Goal: Navigation & Orientation: Find specific page/section

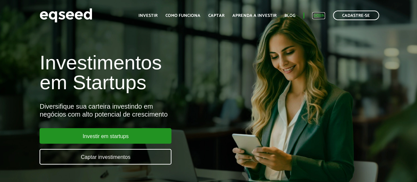
click at [324, 17] on link "Login" at bounding box center [318, 16] width 13 height 4
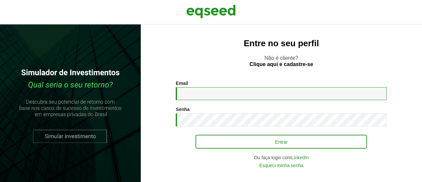
type input "**********"
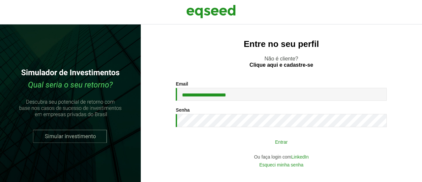
click at [244, 140] on button "Entrar" at bounding box center [281, 141] width 171 height 13
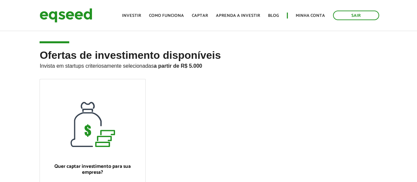
click at [214, 47] on article "Ofertas de investimento disponíveis Invista em startups criteriosamente selecio…" at bounding box center [208, 140] width 417 height 220
click at [310, 15] on link "Minha conta" at bounding box center [310, 16] width 29 height 4
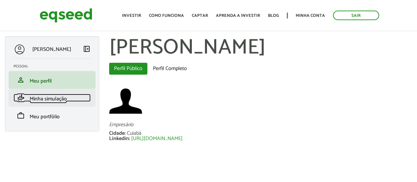
click at [49, 101] on span "Minha simulação" at bounding box center [48, 98] width 37 height 9
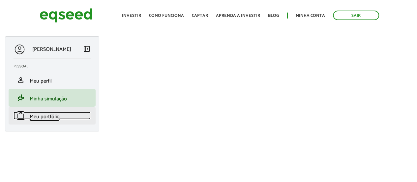
click at [47, 114] on span "Meu portfólio" at bounding box center [45, 116] width 30 height 9
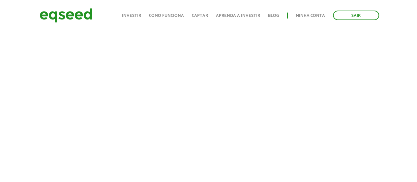
scroll to position [66, 0]
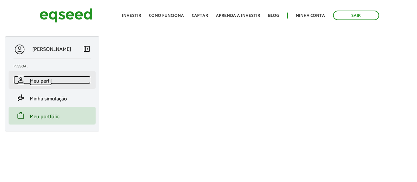
click at [40, 79] on span "Meu perfil" at bounding box center [41, 80] width 22 height 9
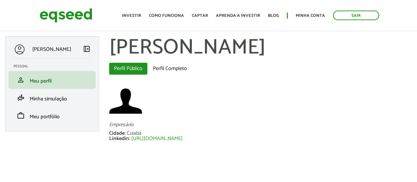
click at [320, 39] on h1 "Leonardo Gregianin" at bounding box center [260, 47] width 303 height 23
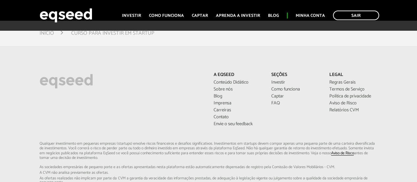
scroll to position [1022, 0]
